Goal: Information Seeking & Learning: Check status

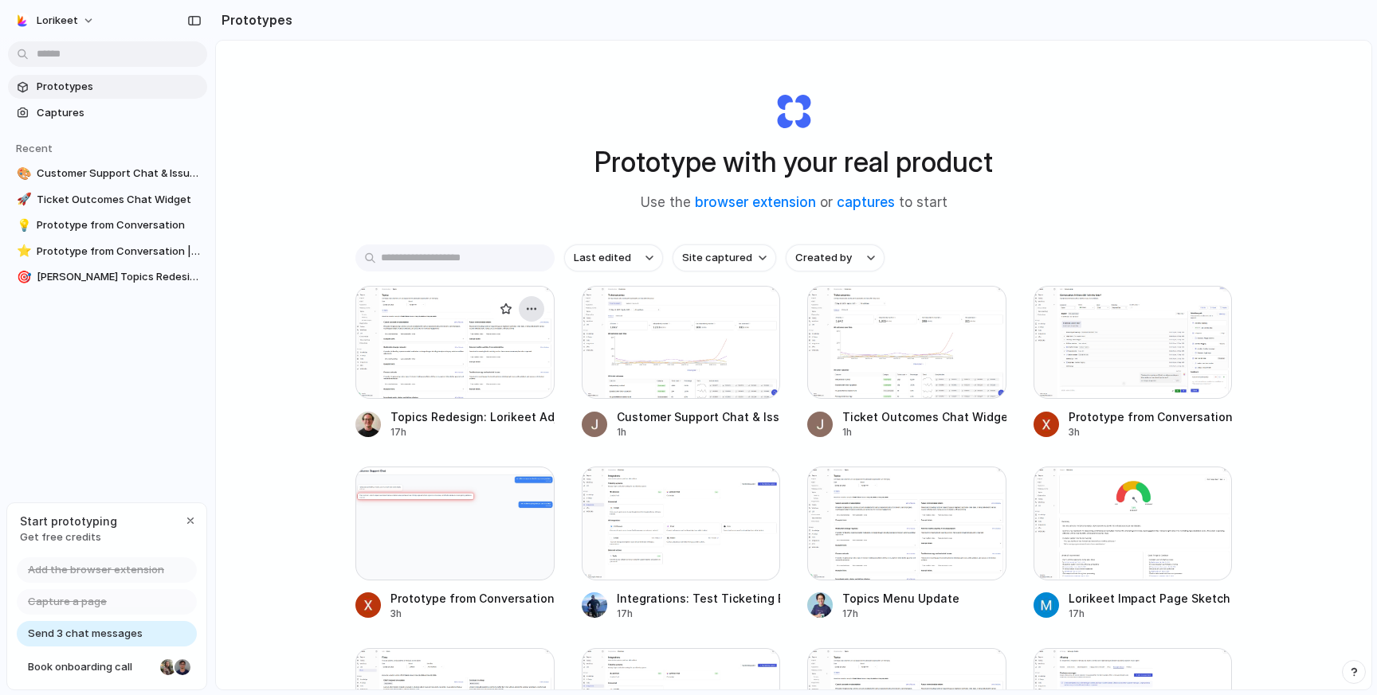
click at [539, 311] on button "button" at bounding box center [531, 308] width 25 height 25
click at [539, 311] on div "Open in new tab Rename Copy link Delete" at bounding box center [688, 347] width 1377 height 695
click at [459, 355] on div at bounding box center [454, 342] width 199 height 113
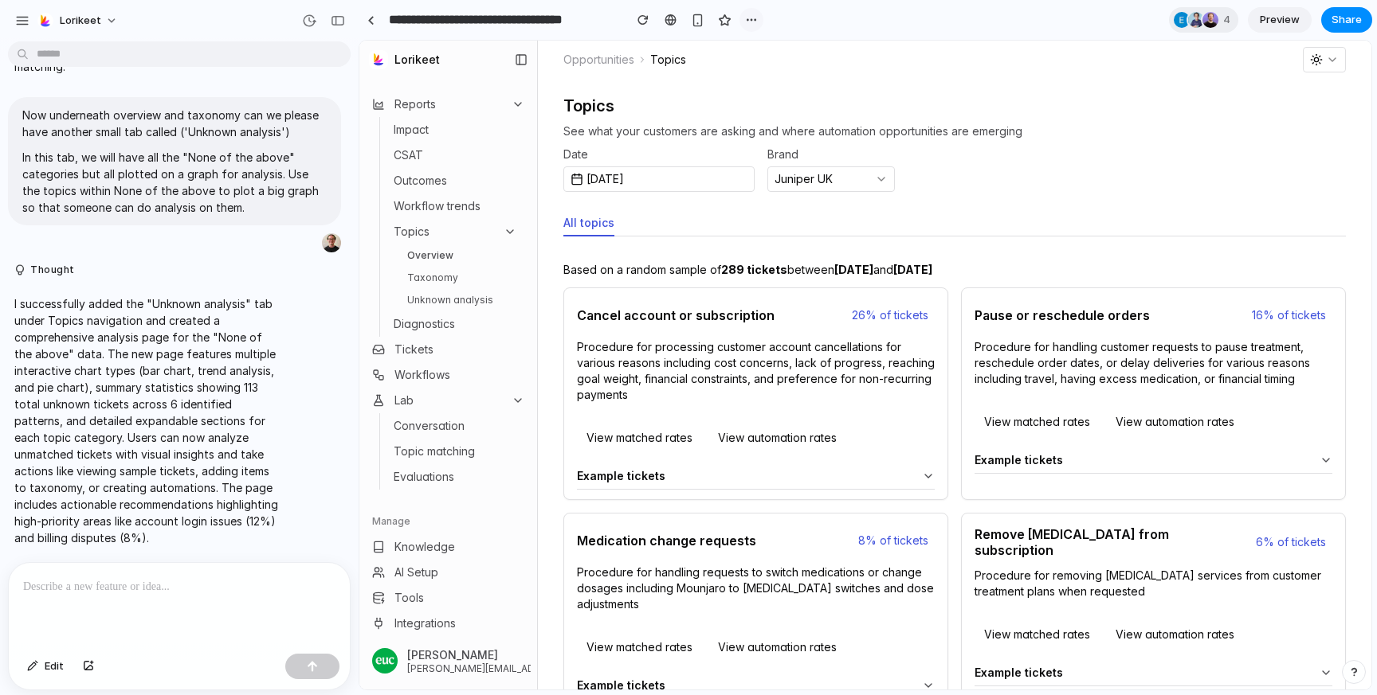
click at [743, 18] on button "button" at bounding box center [751, 20] width 24 height 24
click at [743, 18] on div "Duplicate Delete" at bounding box center [688, 347] width 1377 height 695
click at [1273, 18] on span "Preview" at bounding box center [1280, 20] width 40 height 16
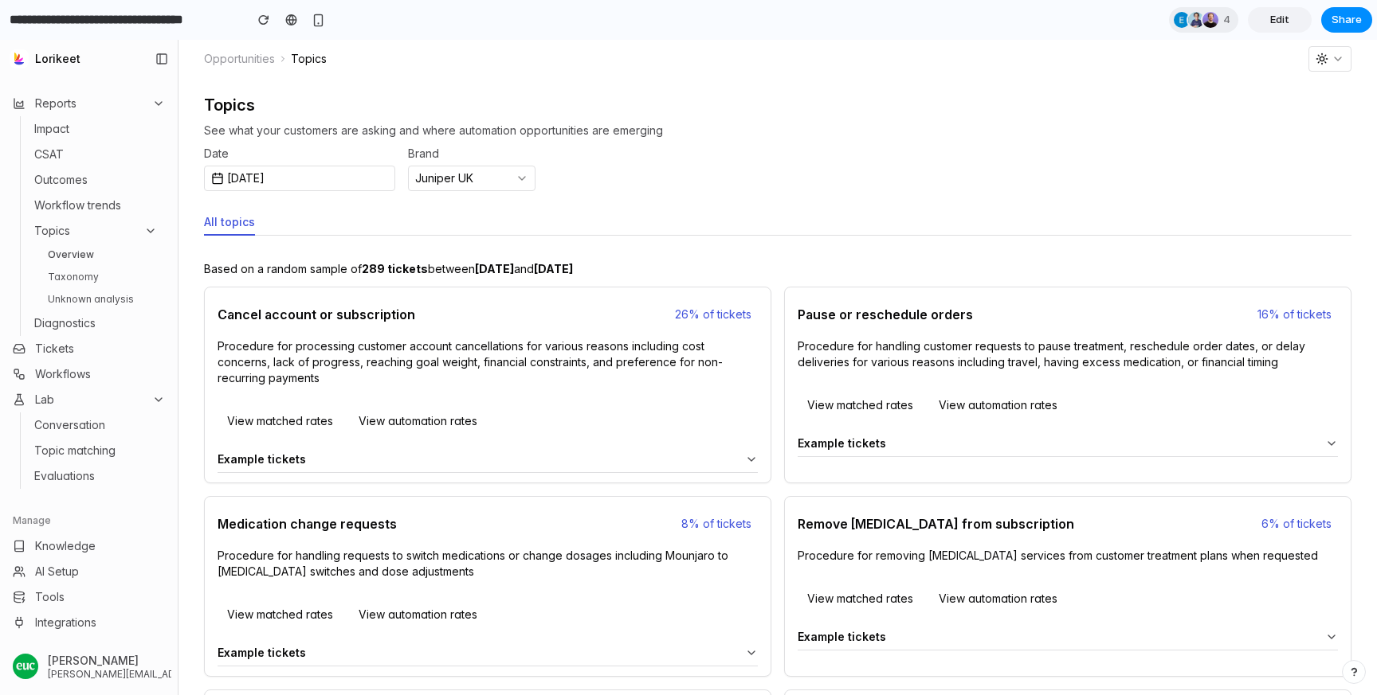
click at [1273, 18] on span "Edit" at bounding box center [1279, 20] width 19 height 16
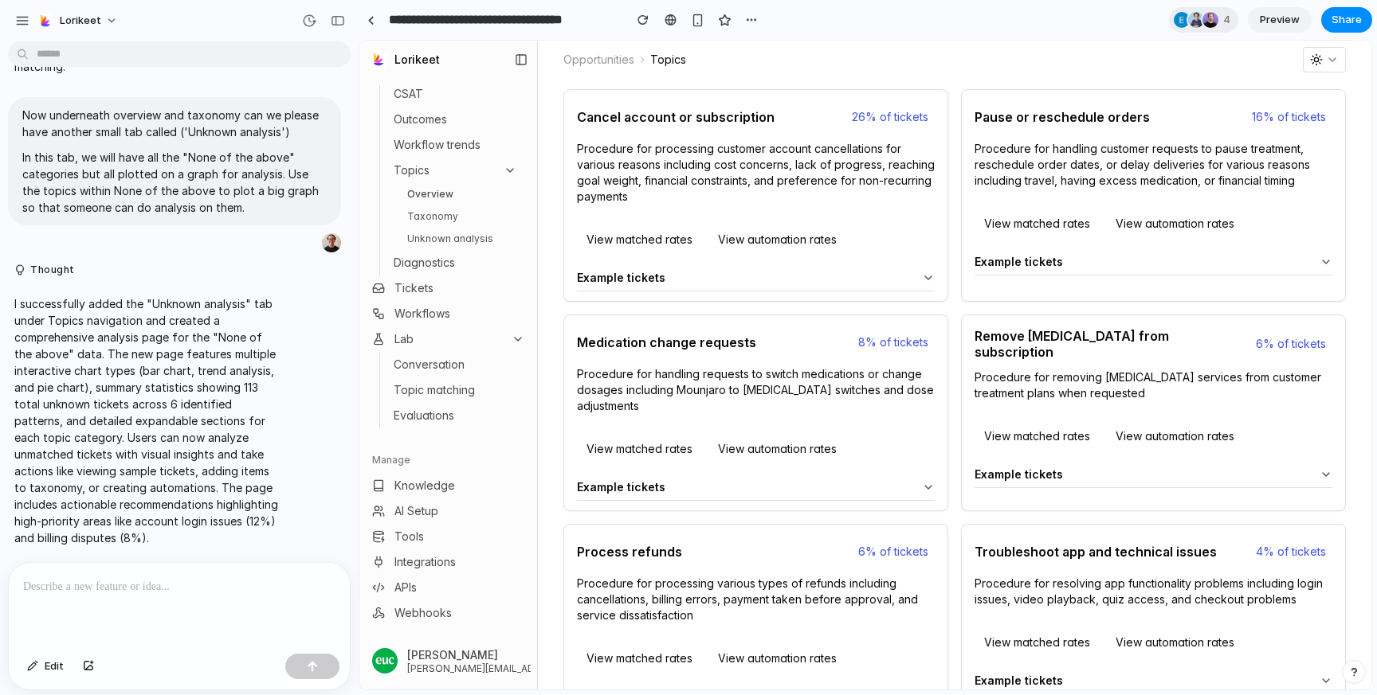
scroll to position [200, 0]
click at [53, 668] on span "Edit" at bounding box center [54, 667] width 19 height 16
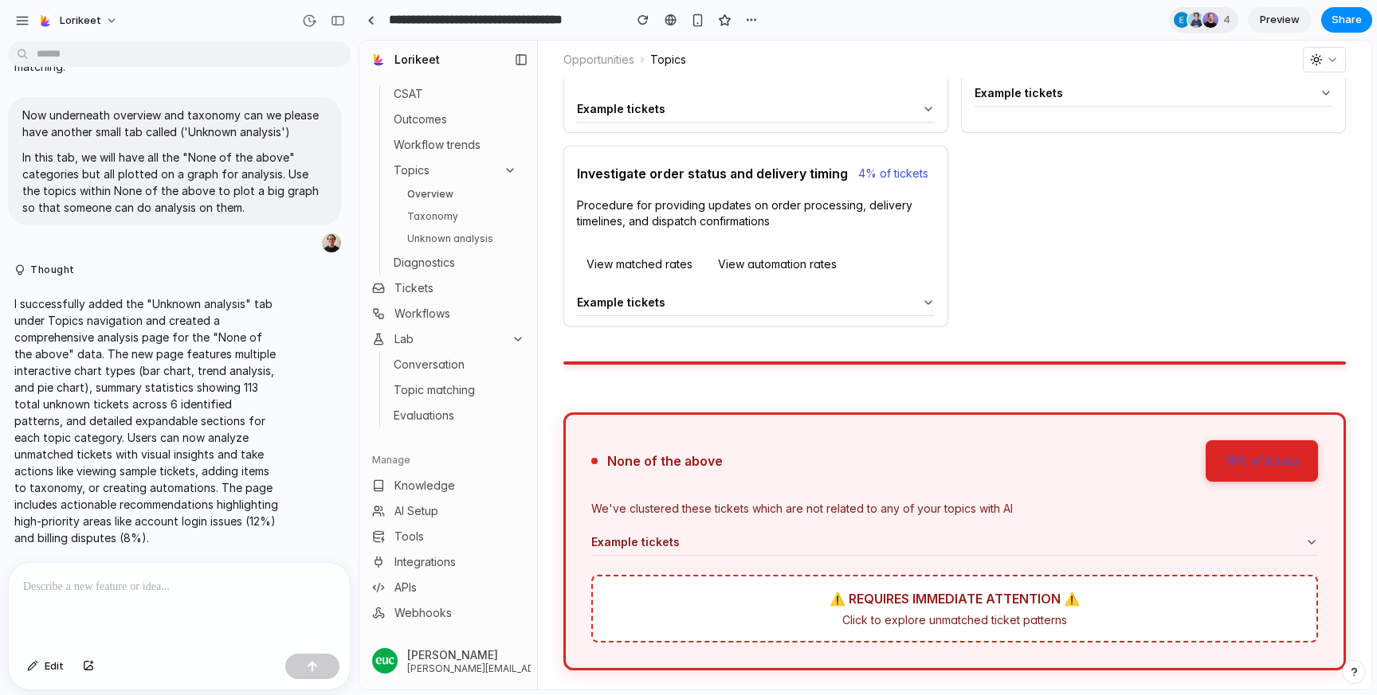
scroll to position [0, 0]
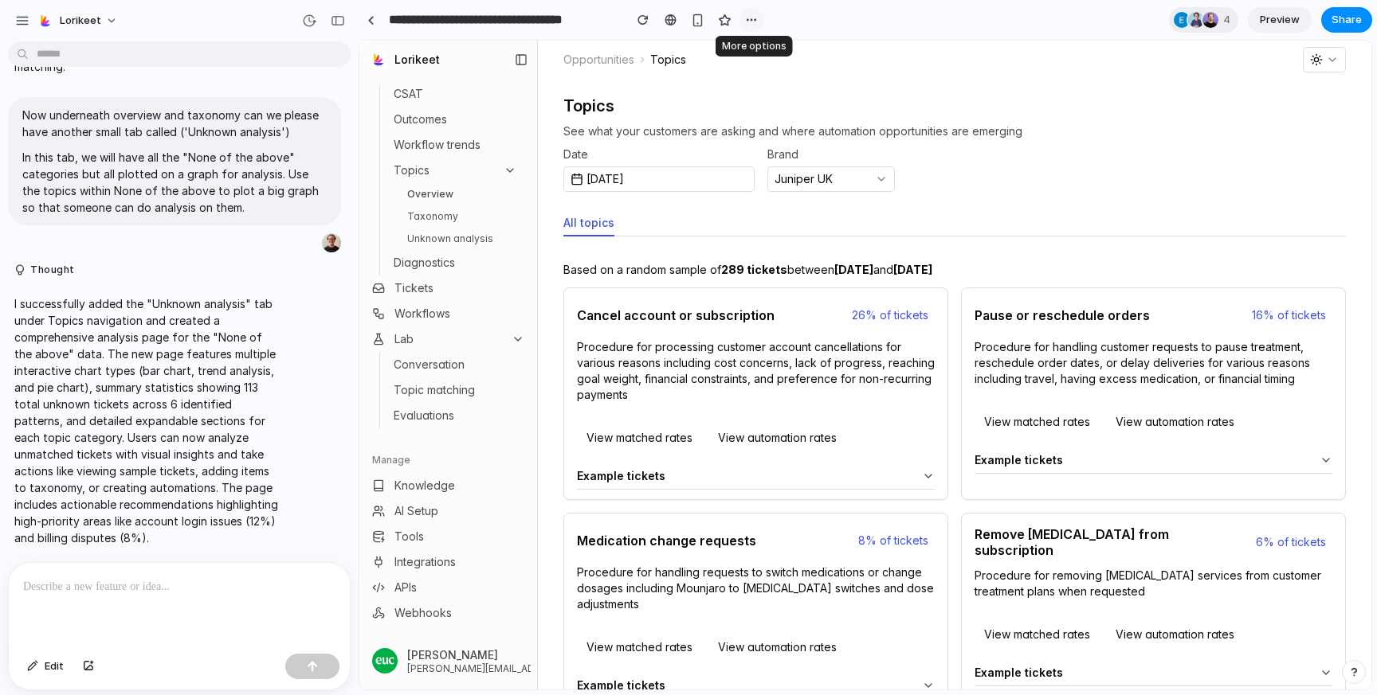
click at [750, 17] on div "button" at bounding box center [751, 20] width 13 height 13
click at [750, 17] on div "Duplicate Delete" at bounding box center [688, 347] width 1377 height 695
click at [24, 27] on button "button" at bounding box center [22, 21] width 24 height 24
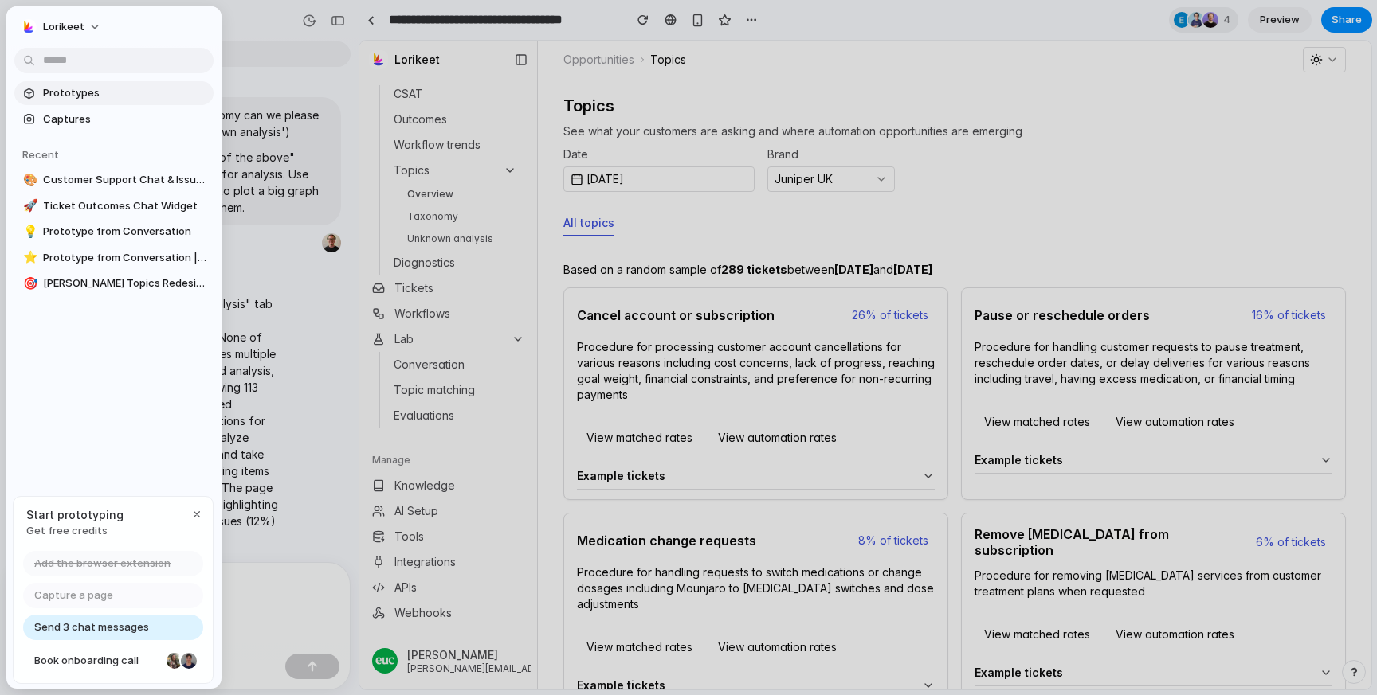
click at [56, 92] on span "Prototypes" at bounding box center [125, 93] width 164 height 16
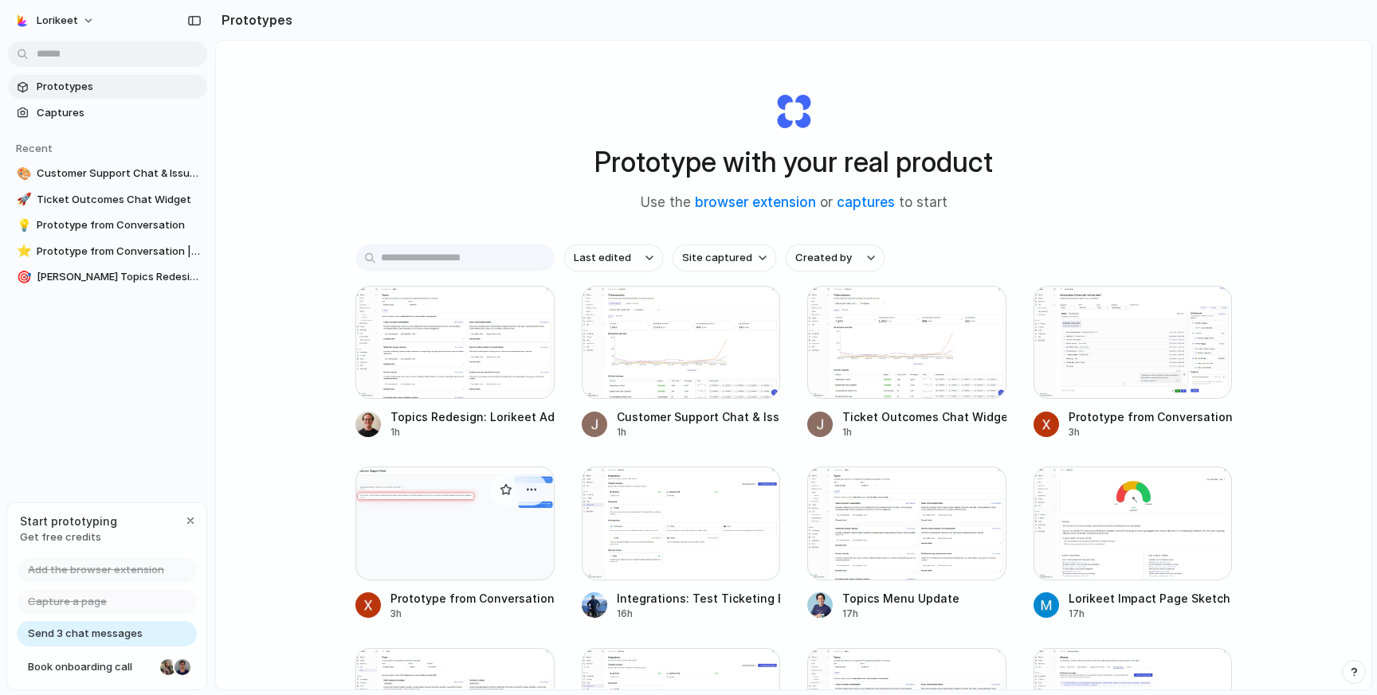
scroll to position [41, 0]
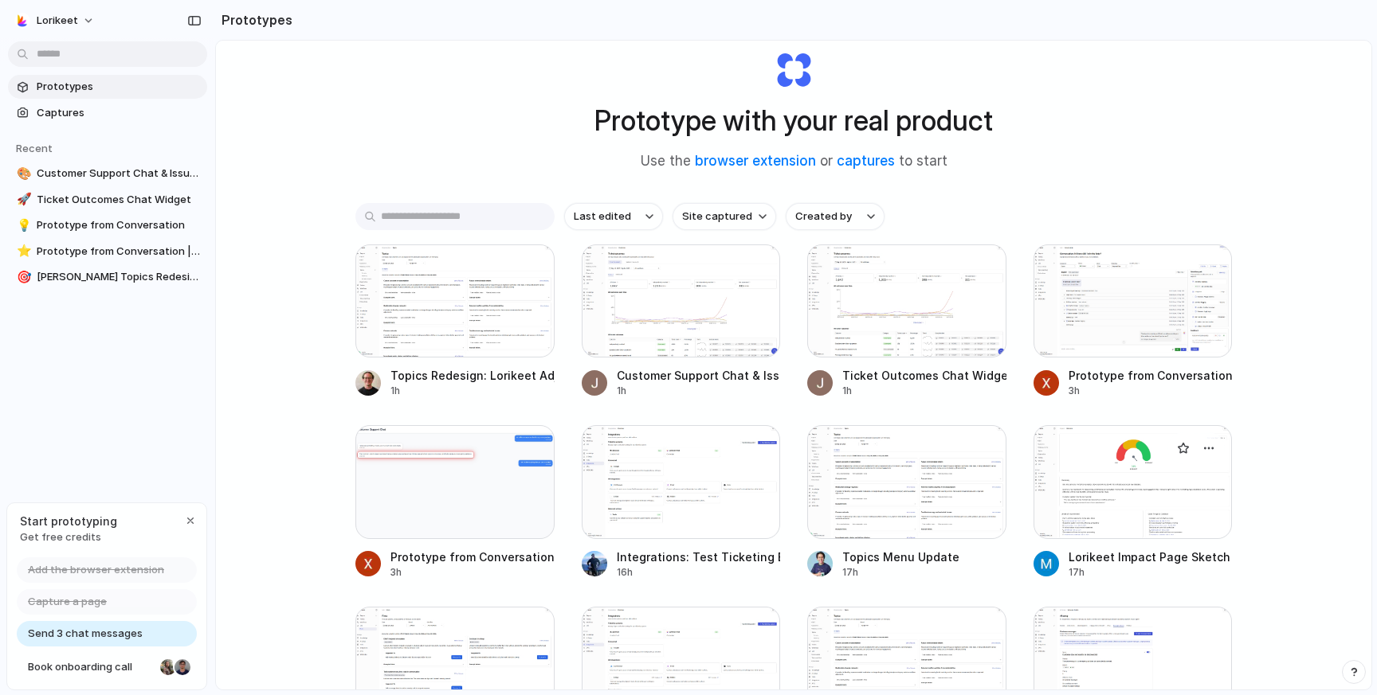
click at [1091, 490] on div at bounding box center [1132, 481] width 199 height 113
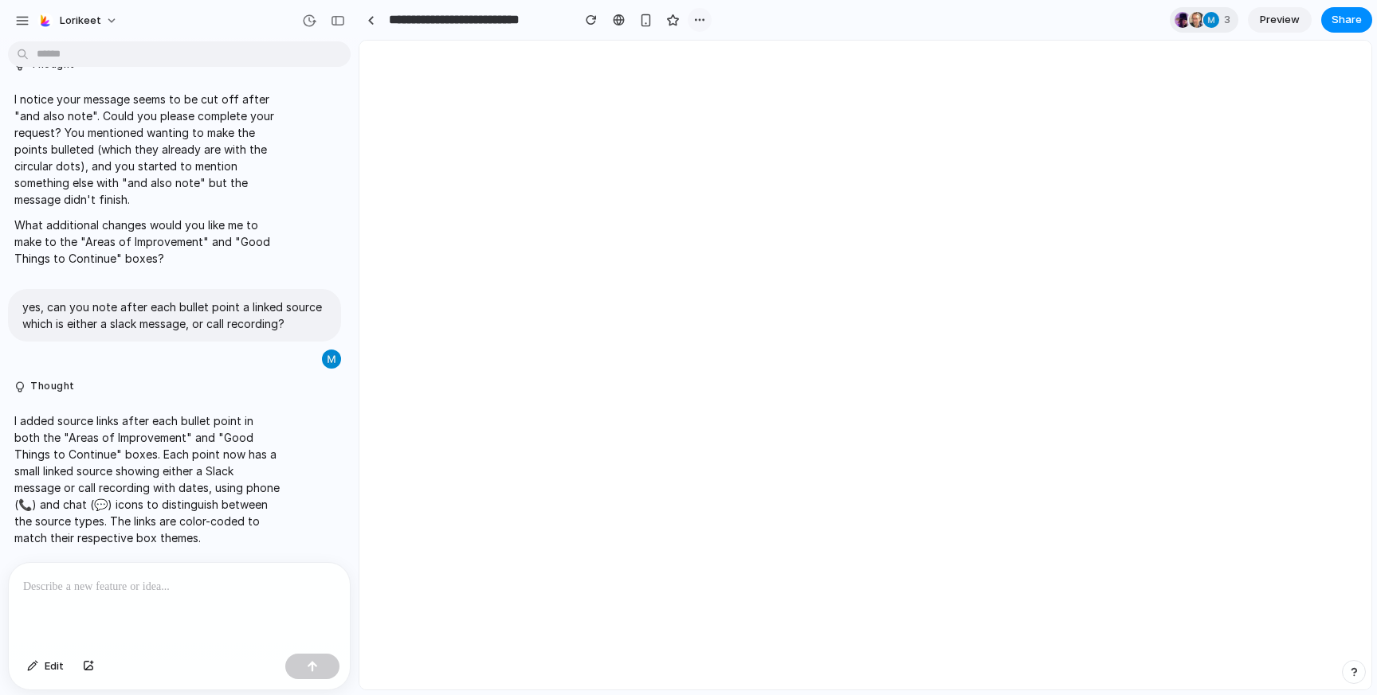
click at [703, 18] on div "button" at bounding box center [699, 20] width 13 height 13
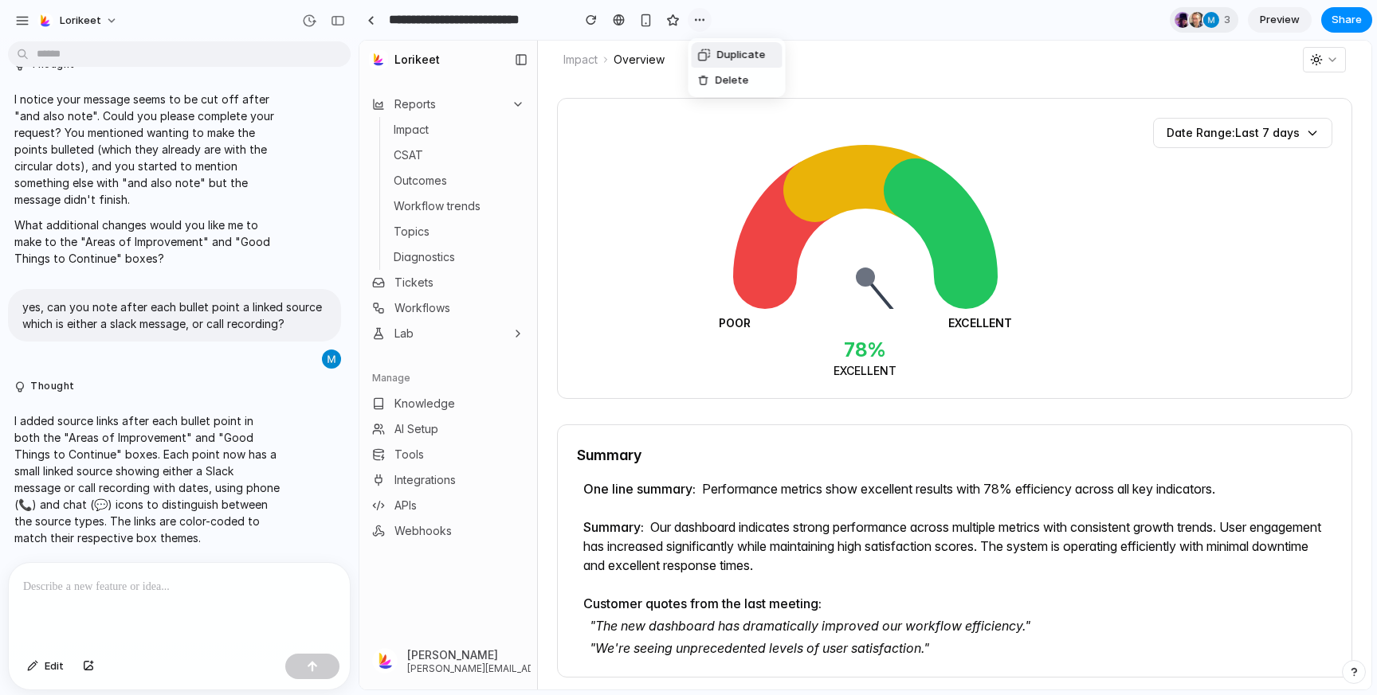
click at [703, 18] on div "Duplicate Delete" at bounding box center [688, 347] width 1377 height 695
click at [488, 13] on input "**********" at bounding box center [476, 20] width 181 height 29
click at [472, 159] on link "CSAT" at bounding box center [454, 155] width 135 height 22
click at [472, 177] on link "Outcomes" at bounding box center [454, 181] width 135 height 22
click at [476, 194] on ul "Impact CSAT Outcomes Workflow trends Topics Diagnostics" at bounding box center [455, 193] width 152 height 153
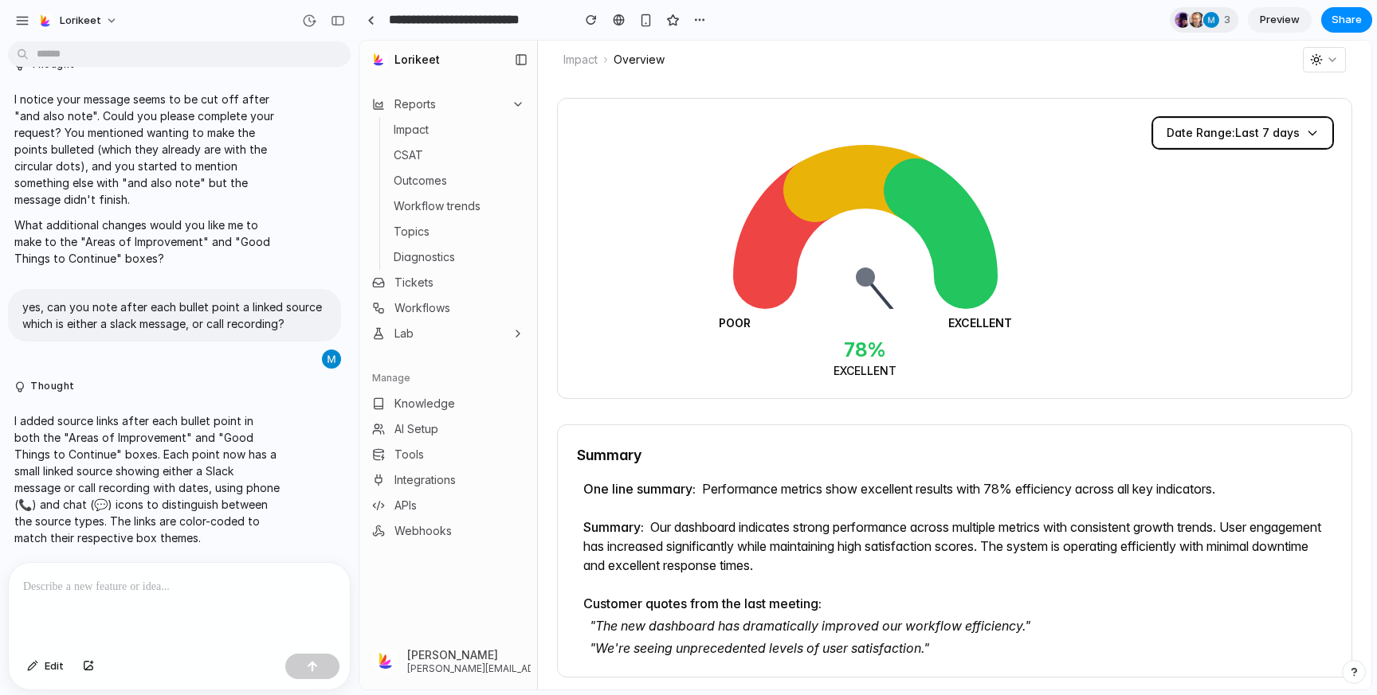
click at [1234, 135] on span "Date Range: Last 7 days" at bounding box center [1232, 133] width 133 height 16
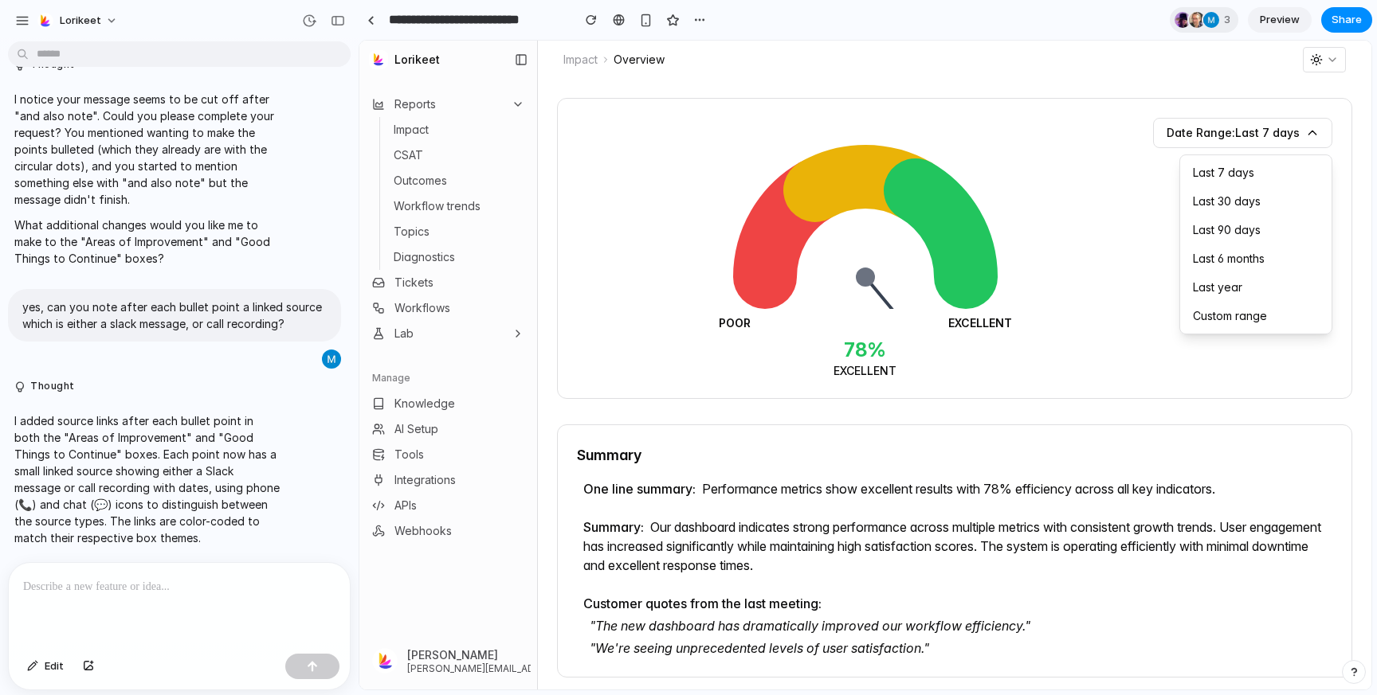
click at [1194, 104] on div at bounding box center [865, 365] width 1012 height 649
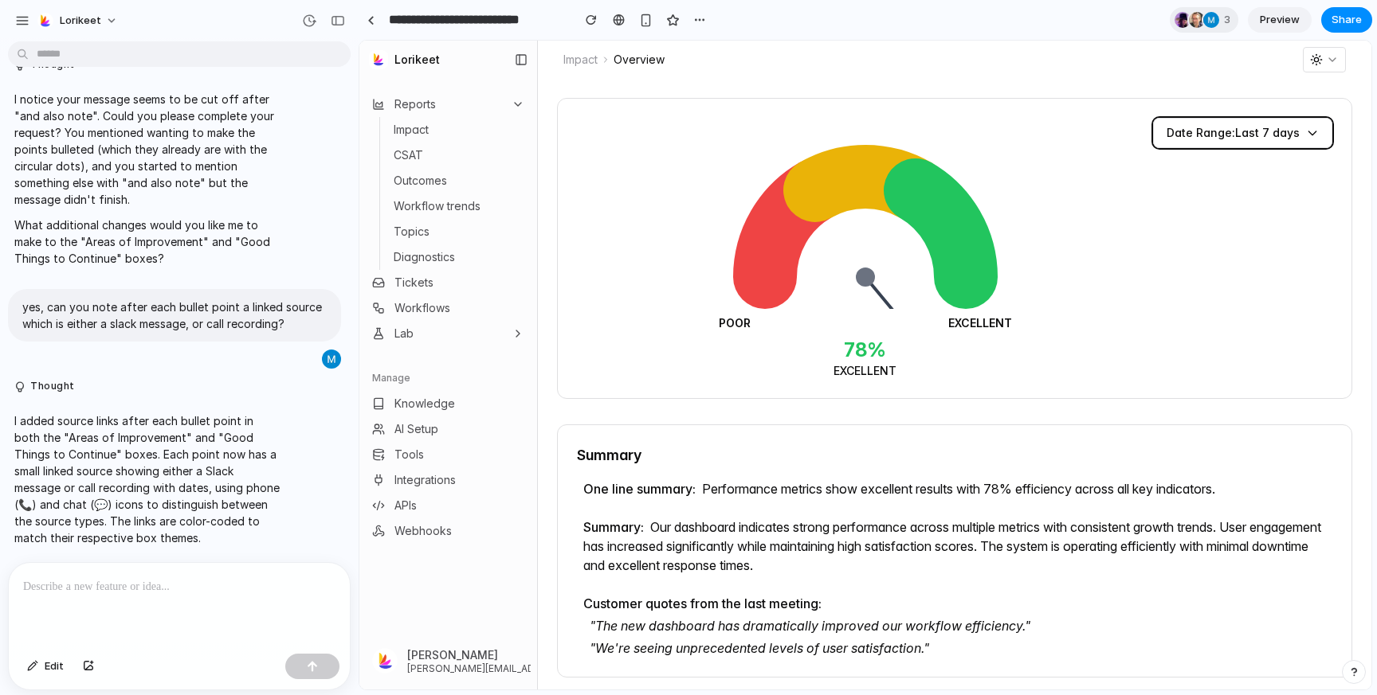
click at [1197, 123] on button "Date Range: Last 7 days" at bounding box center [1242, 133] width 179 height 30
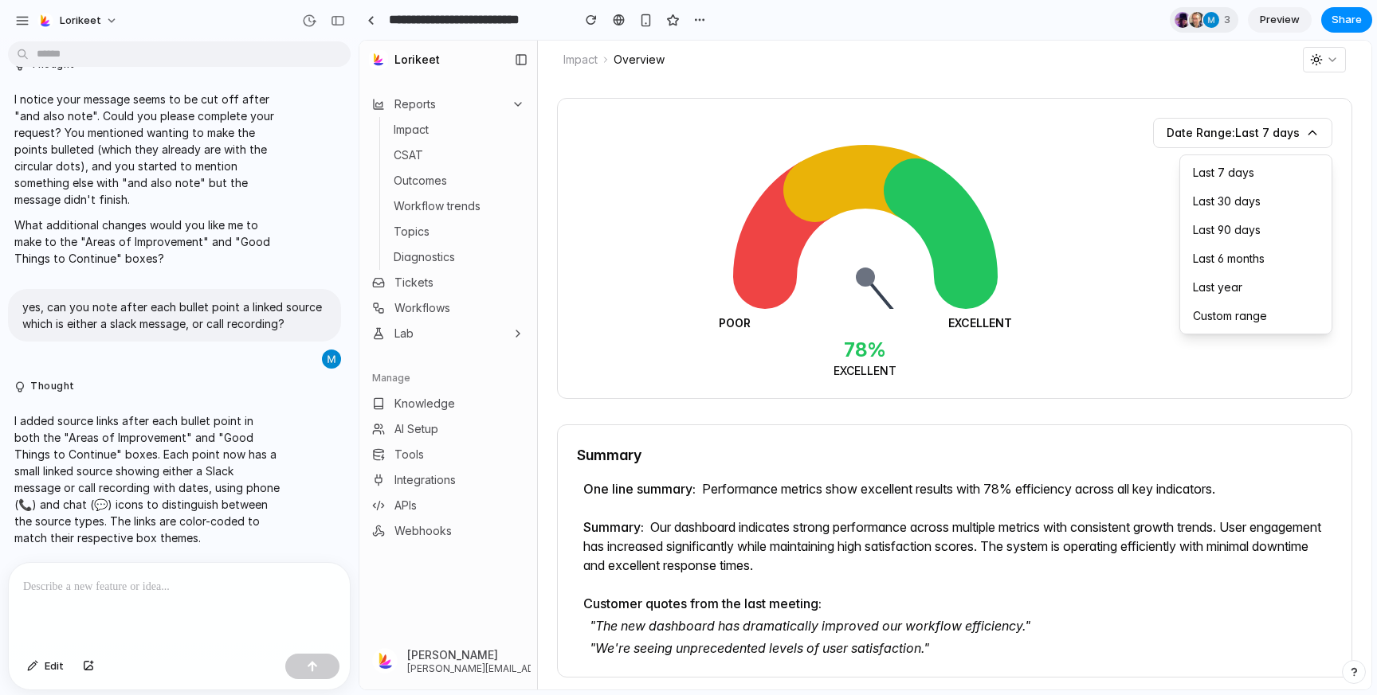
click at [1197, 123] on div at bounding box center [865, 365] width 1012 height 649
click at [1197, 99] on div "POOR EXCELLENT 78 % EXCELLENT Date Range: Last 7 days" at bounding box center [954, 248] width 795 height 301
